Goal: Transaction & Acquisition: Purchase product/service

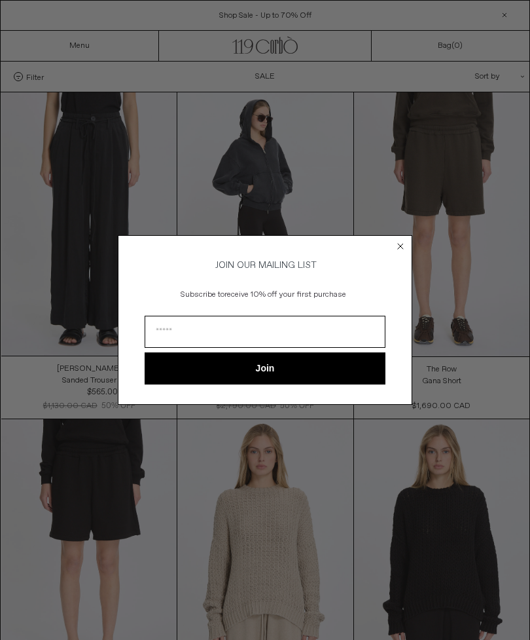
click at [399, 246] on icon "Close dialog" at bounding box center [400, 246] width 5 height 5
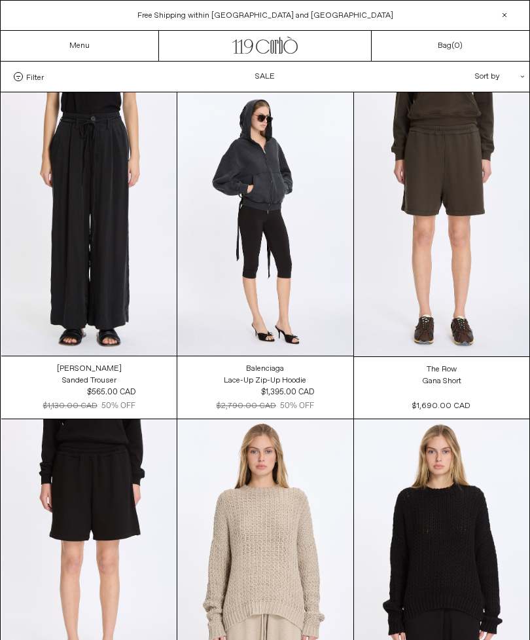
click at [491, 76] on div "Sort by .cls-1{fill:#231f20}" at bounding box center [458, 77] width 118 height 30
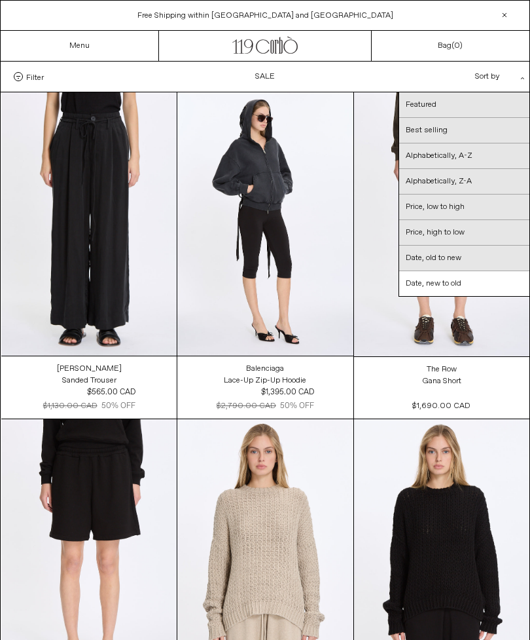
click at [455, 208] on link "Price, low to high" at bounding box center [464, 208] width 130 height 26
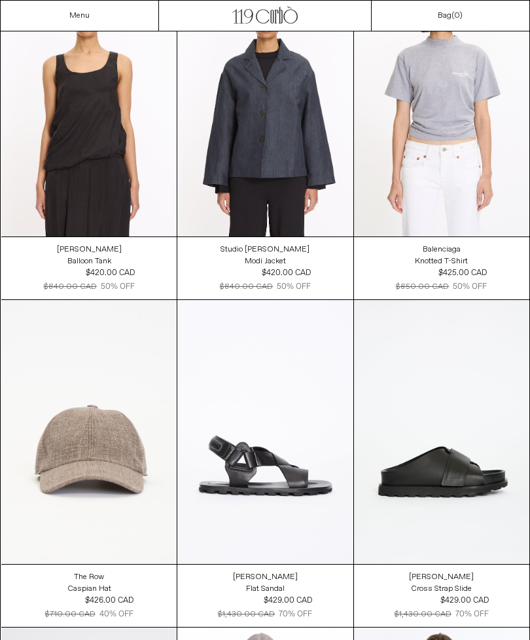
scroll to position [11896, 0]
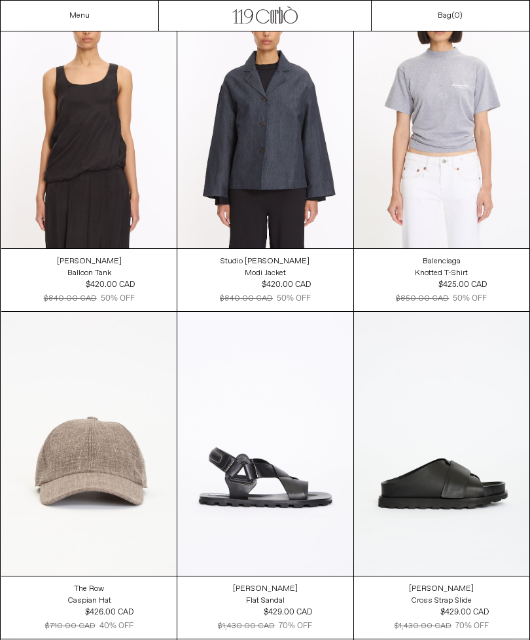
click at [86, 16] on link "Menu" at bounding box center [79, 15] width 20 height 10
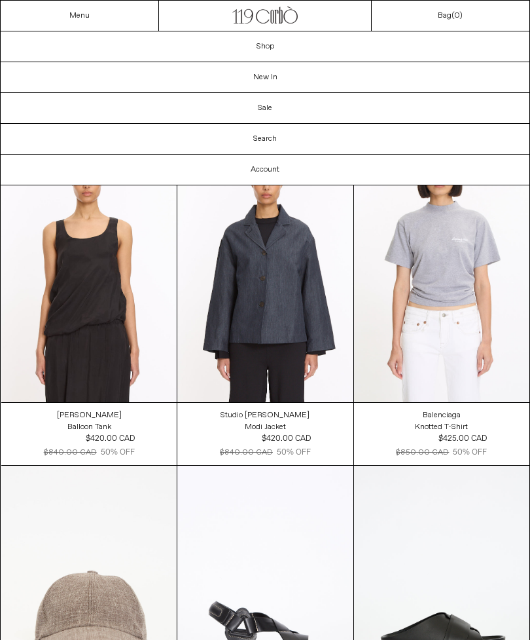
click at [267, 46] on link "Shop" at bounding box center [265, 46] width 529 height 30
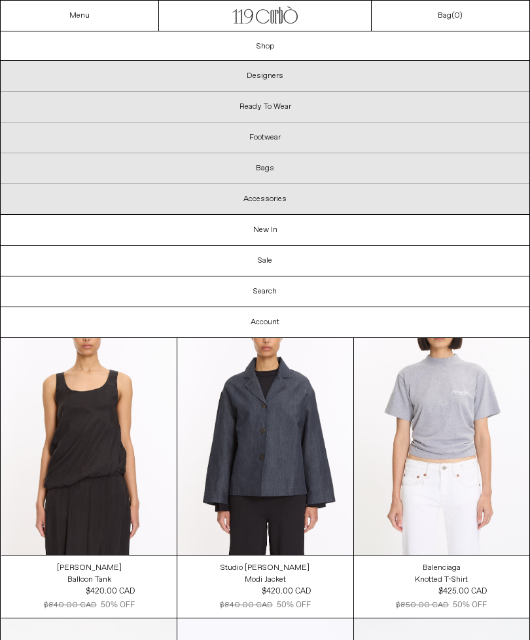
click at [266, 140] on p "Footwear" at bounding box center [265, 137] width 529 height 31
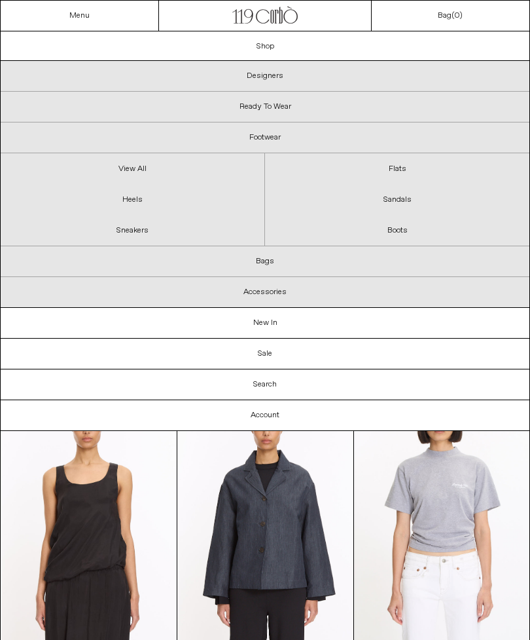
click at [138, 233] on link "Sneakers" at bounding box center [133, 230] width 264 height 31
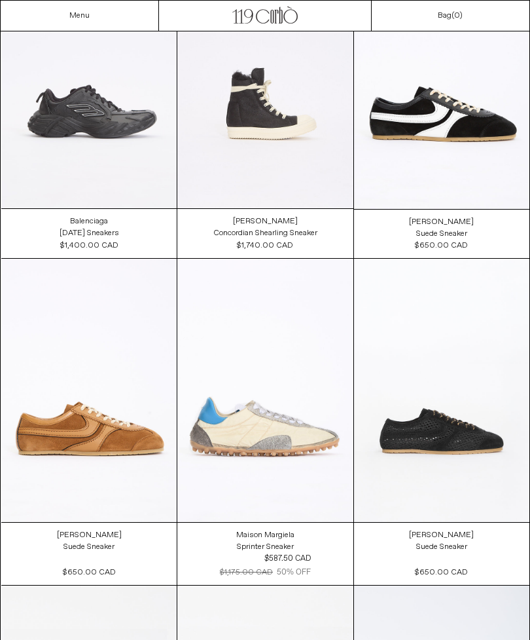
scroll to position [145, 0]
